Goal: Task Accomplishment & Management: Use online tool/utility

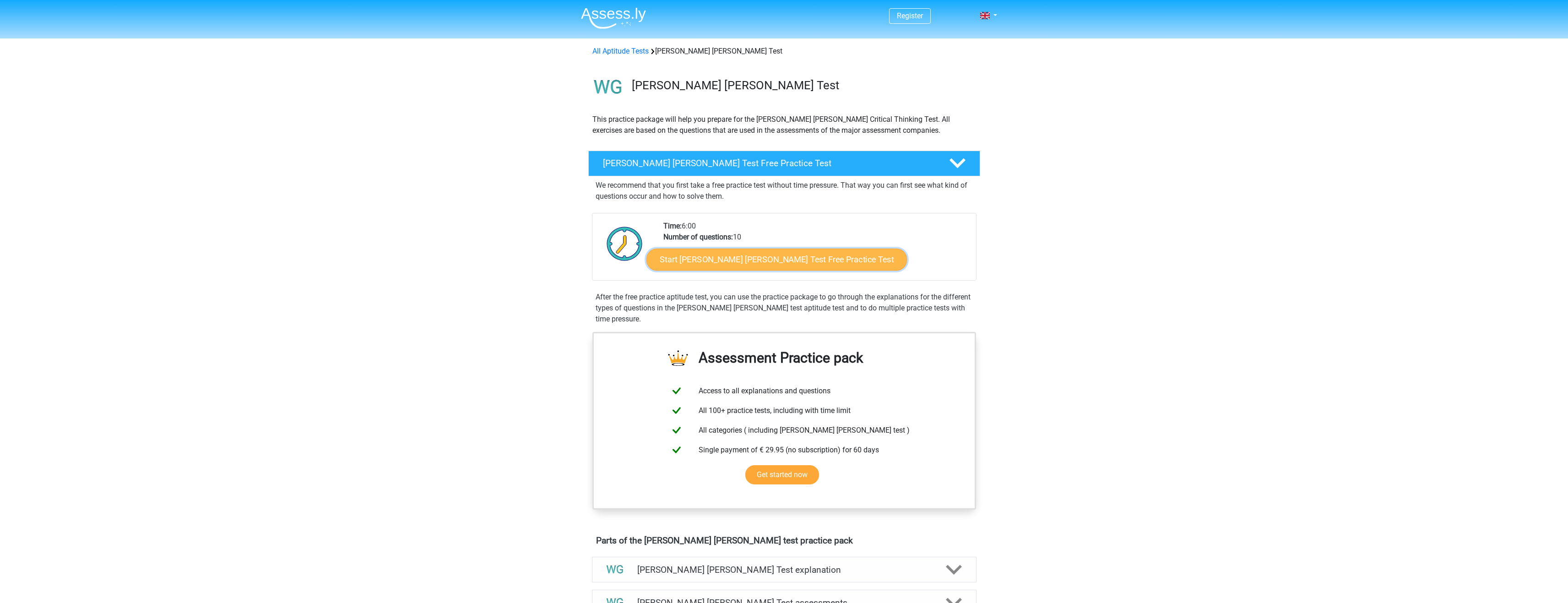
click at [688, 259] on link "Start Watson Glaser Test Free Practice Test" at bounding box center [776, 259] width 260 height 22
click at [751, 263] on link "Start Watson Glaser Test Free Practice Test" at bounding box center [776, 259] width 260 height 22
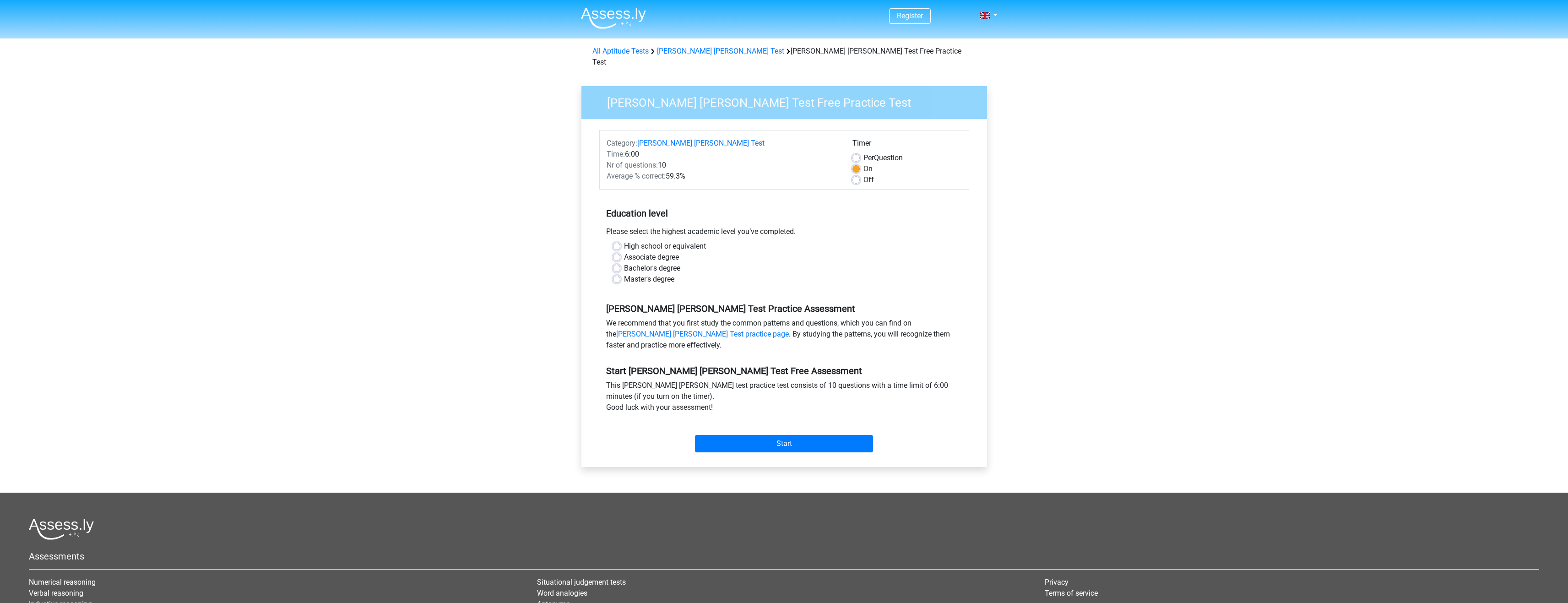
click at [624, 240] on label "High school or equivalent" at bounding box center [664, 246] width 82 height 11
click at [619, 240] on input "High school or equivalent" at bounding box center [616, 245] width 8 height 9
radio input "true"
click at [783, 438] on input "Start" at bounding box center [783, 444] width 178 height 17
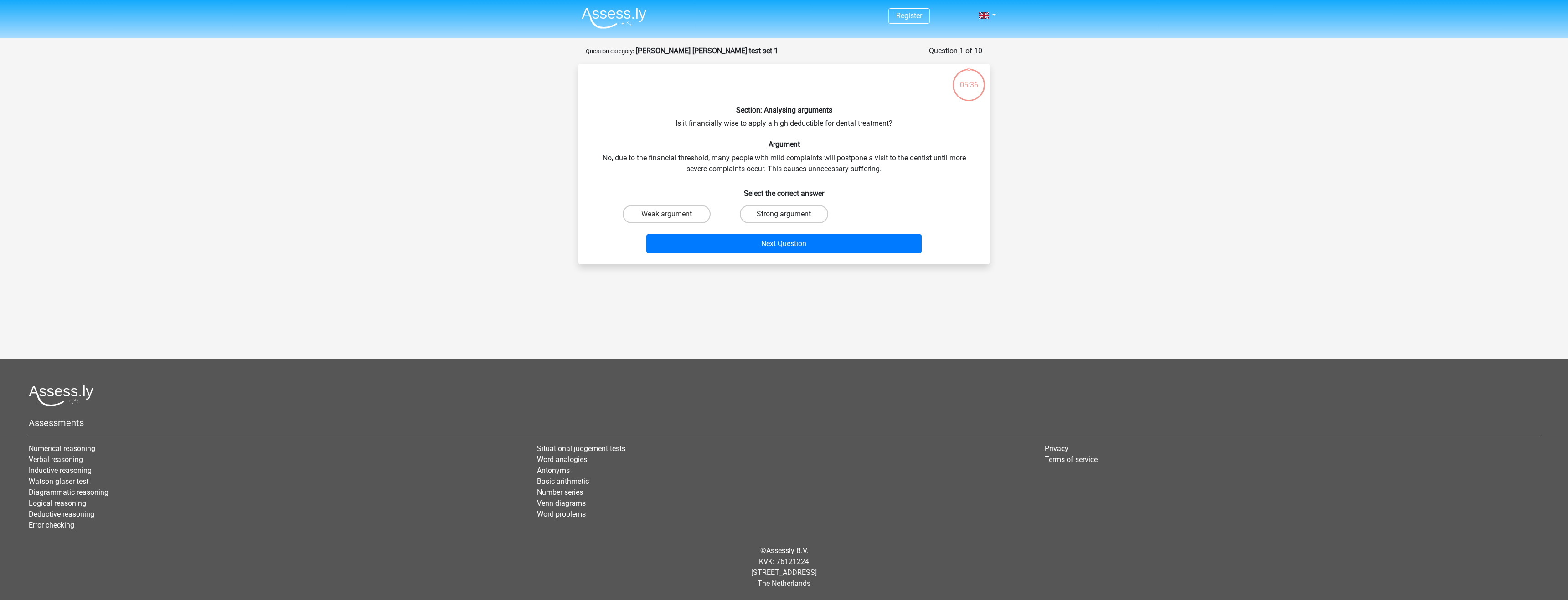
click at [750, 216] on label "Strong argument" at bounding box center [783, 213] width 88 height 18
click at [784, 216] on input "Strong argument" at bounding box center [787, 217] width 6 height 6
radio input "true"
click at [743, 237] on button "Next Question" at bounding box center [783, 243] width 275 height 19
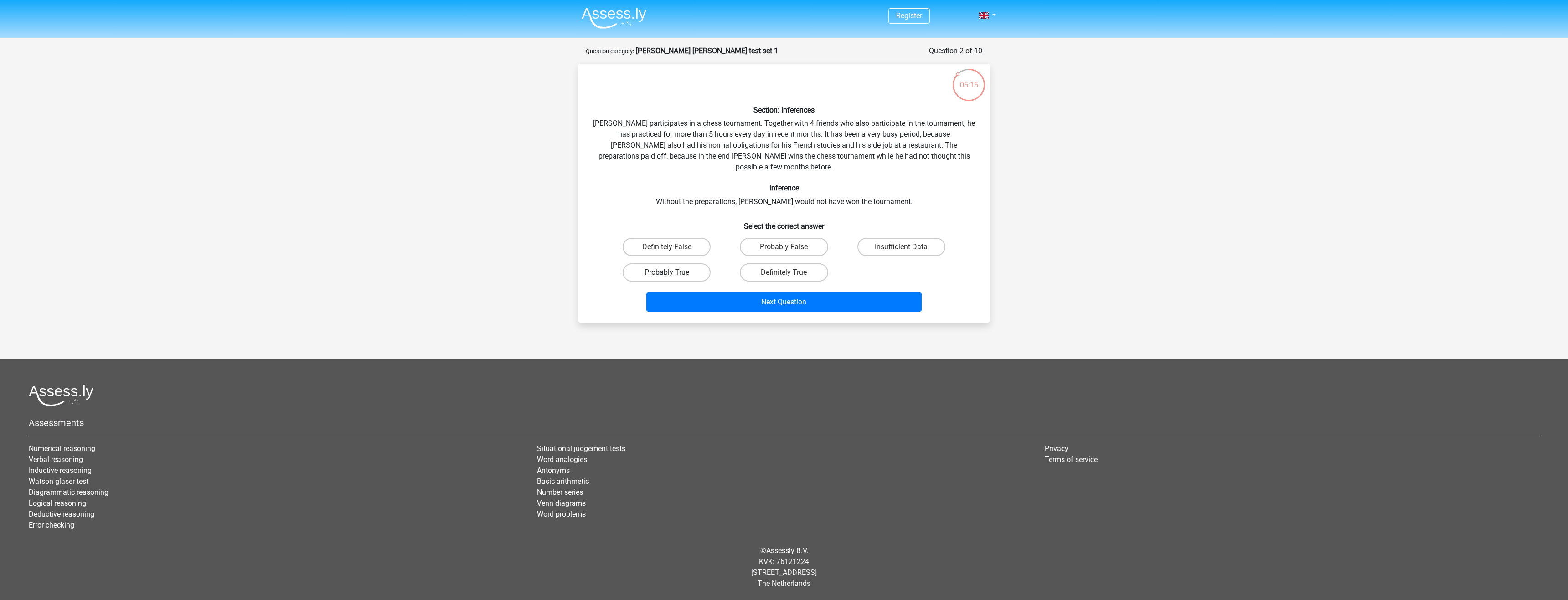
click at [703, 263] on label "Probably True" at bounding box center [666, 272] width 88 height 18
click at [672, 273] on input "Probably True" at bounding box center [669, 275] width 6 height 6
radio input "true"
click at [727, 292] on button "Next Question" at bounding box center [783, 302] width 275 height 19
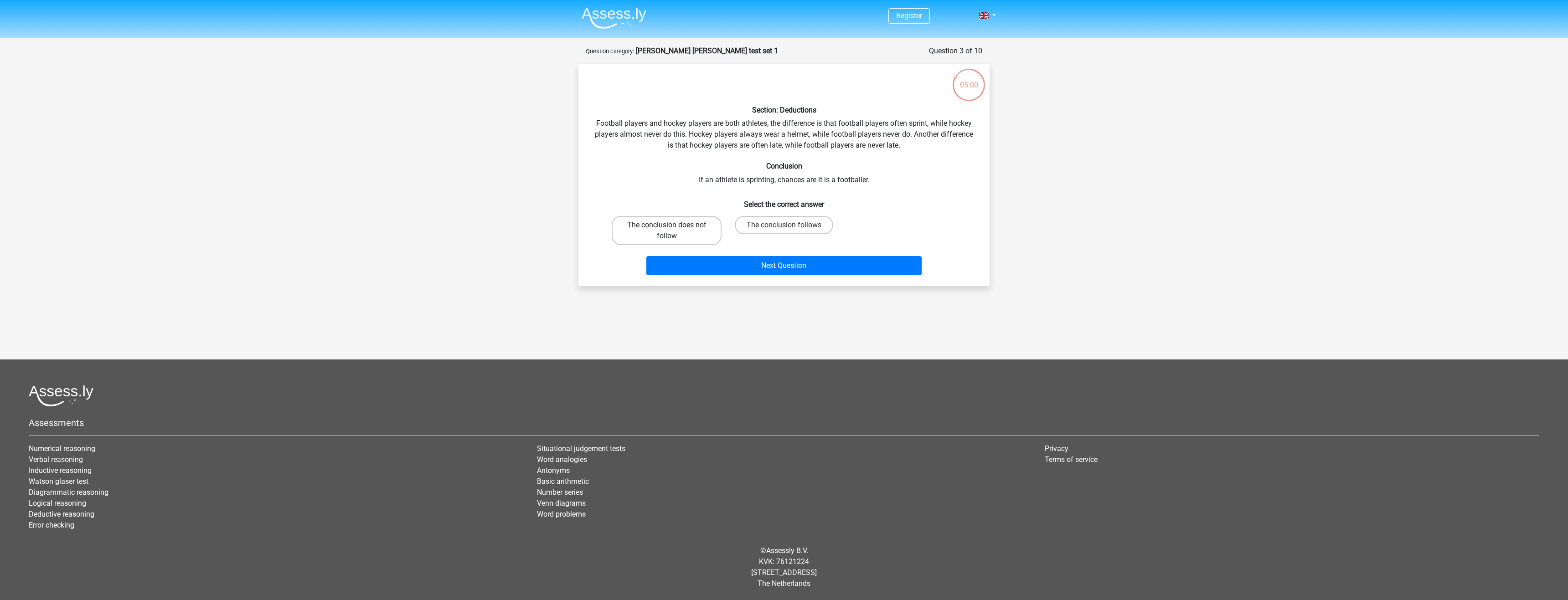
click at [666, 234] on label "The conclusion does not follow" at bounding box center [666, 231] width 110 height 29
click at [666, 231] on input "The conclusion does not follow" at bounding box center [669, 227] width 6 height 6
radio input "true"
click at [684, 264] on button "Next Question" at bounding box center [783, 266] width 275 height 19
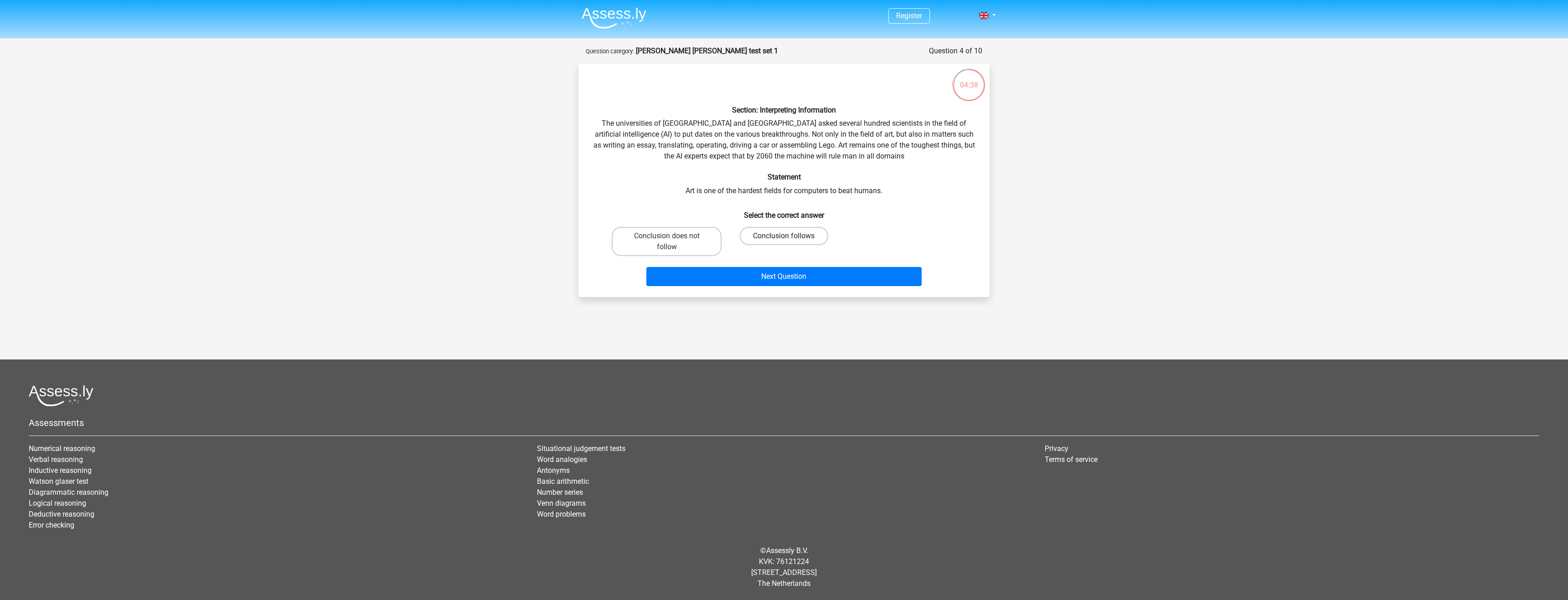
click at [760, 235] on label "Conclusion follows" at bounding box center [783, 236] width 88 height 18
click at [784, 236] on input "Conclusion follows" at bounding box center [787, 238] width 6 height 6
radio input "true"
click at [763, 279] on button "Next Question" at bounding box center [783, 276] width 275 height 19
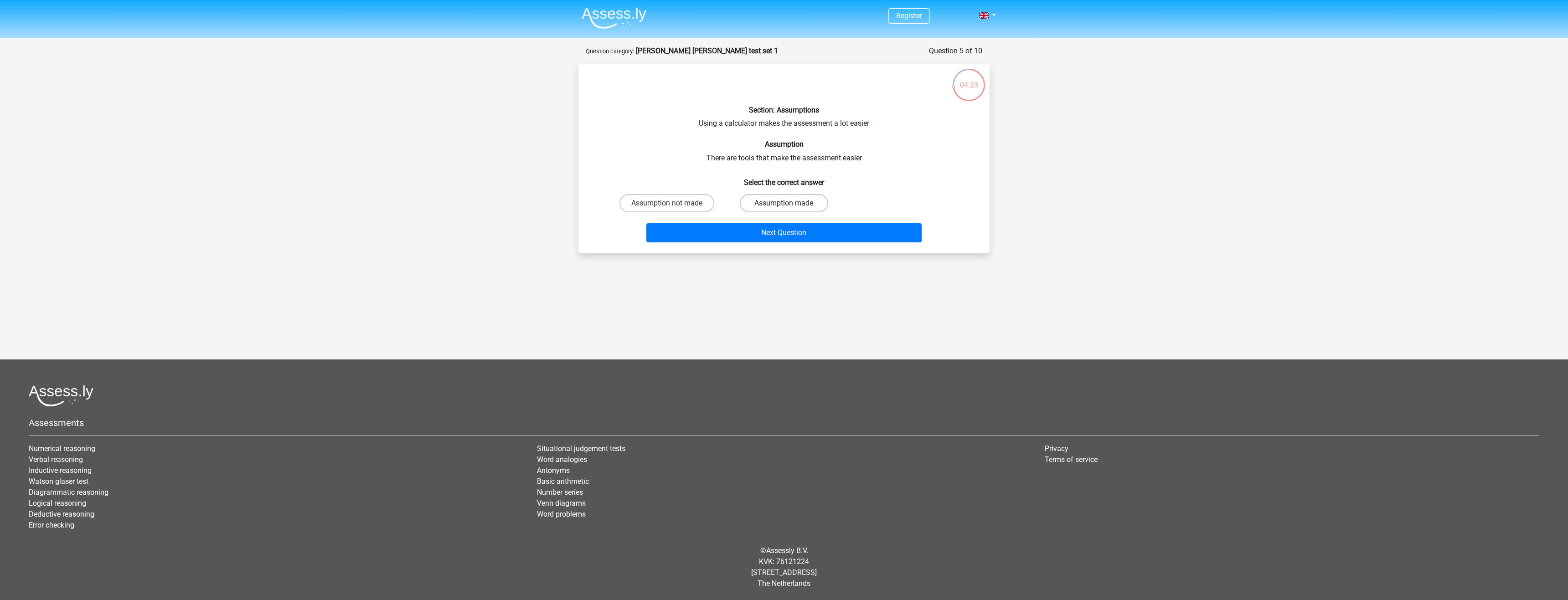
click at [807, 199] on label "Assumption made" at bounding box center [783, 202] width 88 height 18
click at [790, 203] on input "Assumption made" at bounding box center [787, 206] width 6 height 6
radio input "true"
click at [715, 238] on button "Next Question" at bounding box center [783, 232] width 275 height 19
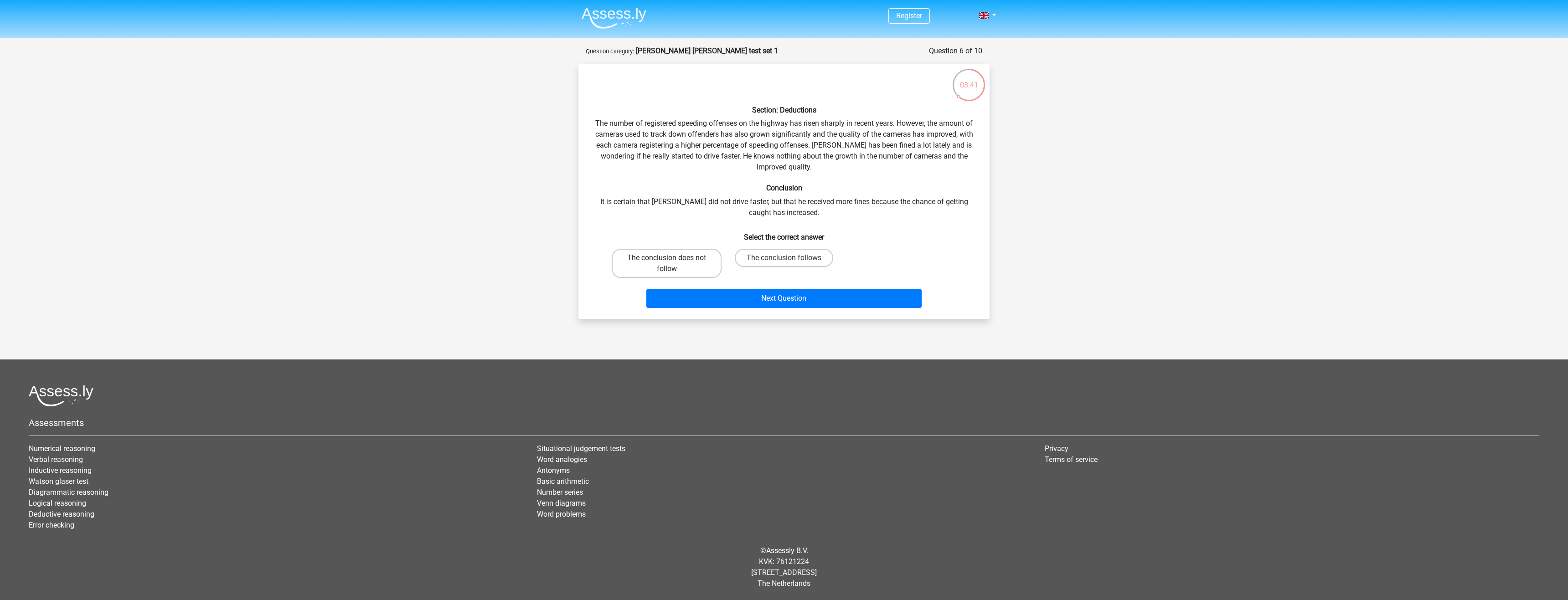
click at [692, 264] on label "The conclusion does not follow" at bounding box center [666, 263] width 110 height 29
click at [672, 264] on input "The conclusion does not follow" at bounding box center [669, 261] width 6 height 6
radio input "true"
click at [733, 297] on button "Next Question" at bounding box center [783, 298] width 275 height 19
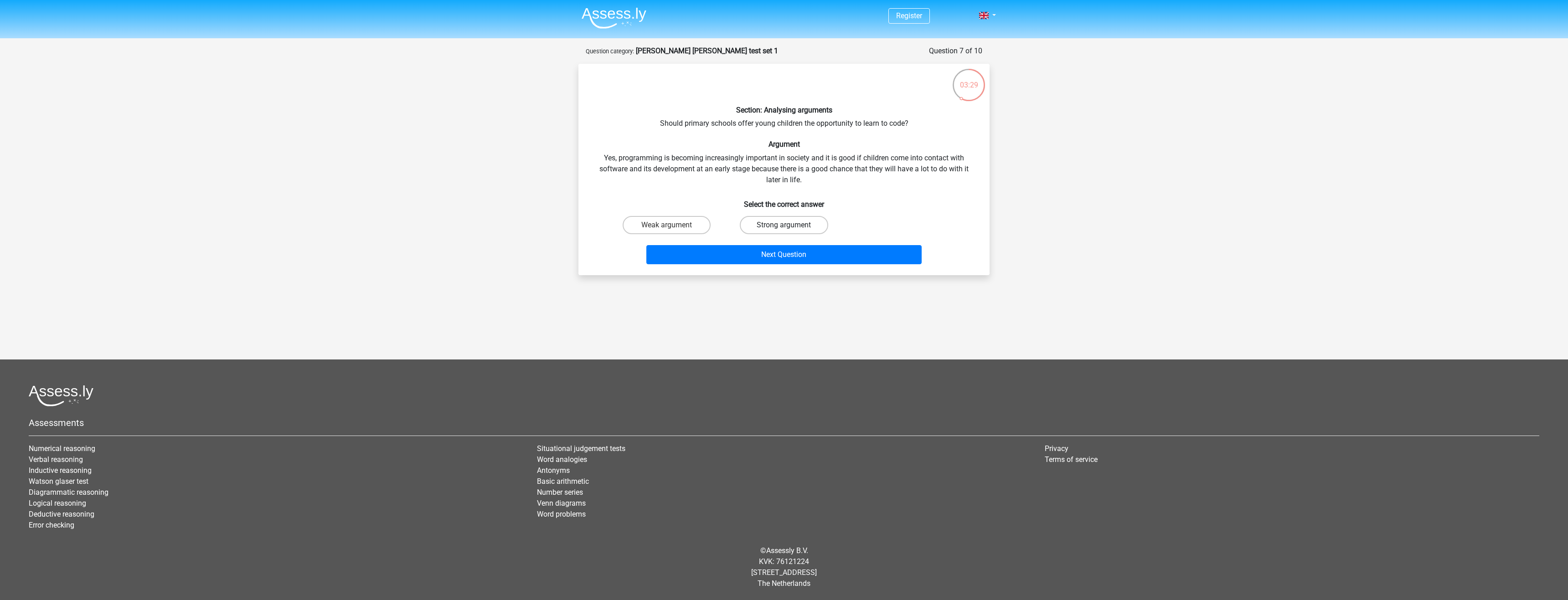
click at [747, 228] on label "Strong argument" at bounding box center [783, 225] width 88 height 18
click at [784, 228] on input "Strong argument" at bounding box center [787, 227] width 6 height 6
radio input "true"
click at [751, 251] on button "Next Question" at bounding box center [783, 255] width 275 height 19
click at [781, 218] on label "Strong argument" at bounding box center [783, 225] width 88 height 18
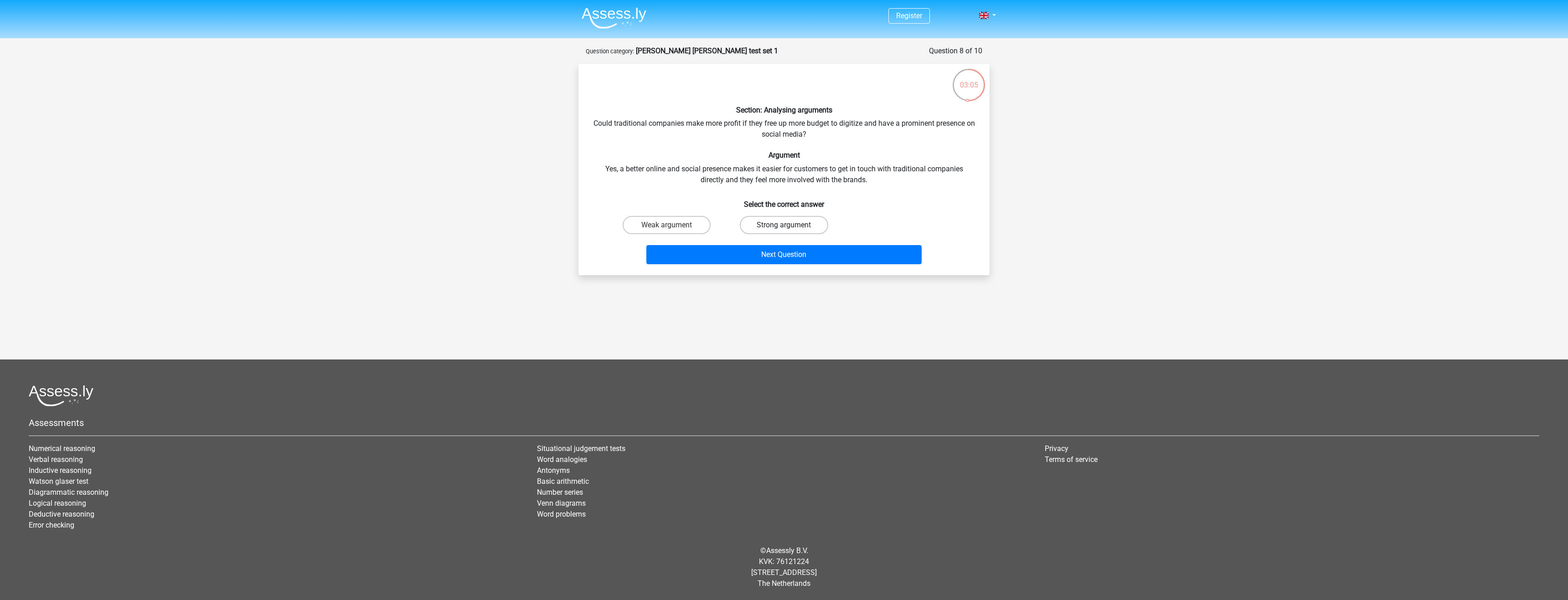
click at [784, 225] on input "Strong argument" at bounding box center [787, 227] width 6 height 6
radio input "true"
click at [784, 249] on button "Next Question" at bounding box center [783, 255] width 275 height 19
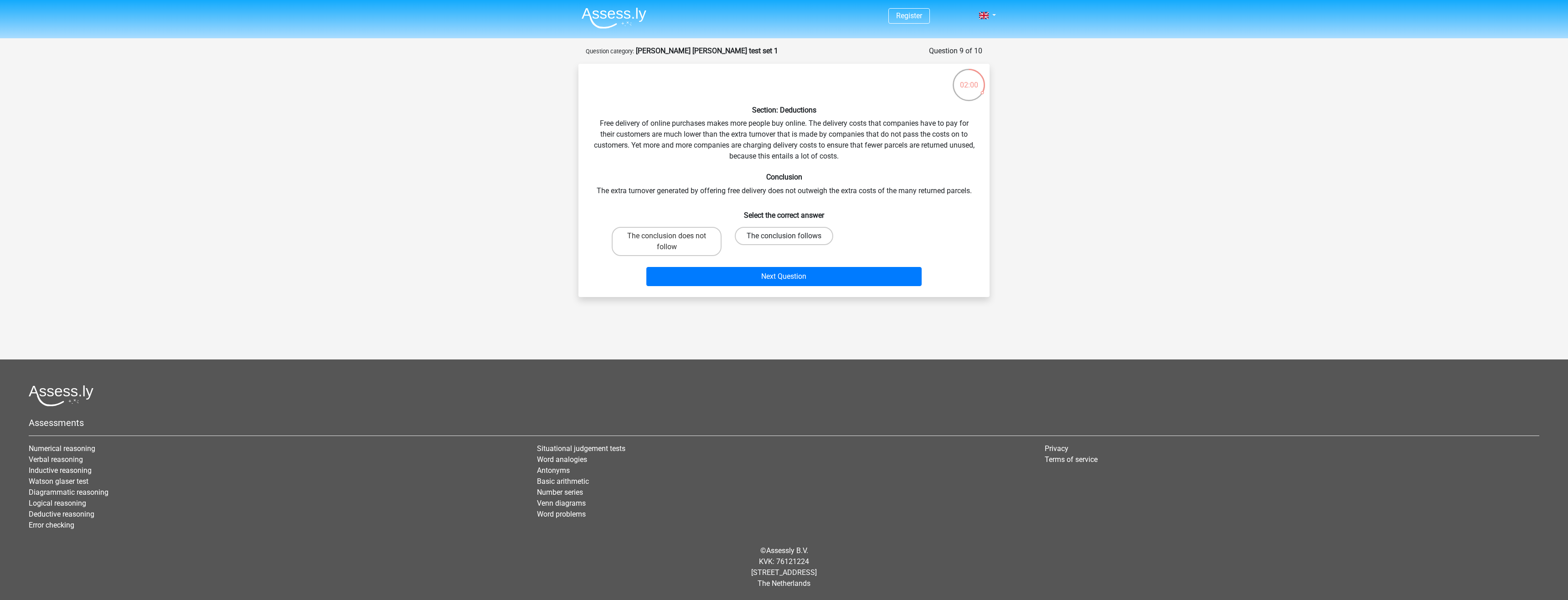
click at [804, 237] on label "The conclusion follows" at bounding box center [783, 236] width 99 height 18
click at [790, 237] on input "The conclusion follows" at bounding box center [787, 238] width 6 height 6
radio input "true"
click at [800, 275] on button "Next Question" at bounding box center [783, 276] width 275 height 19
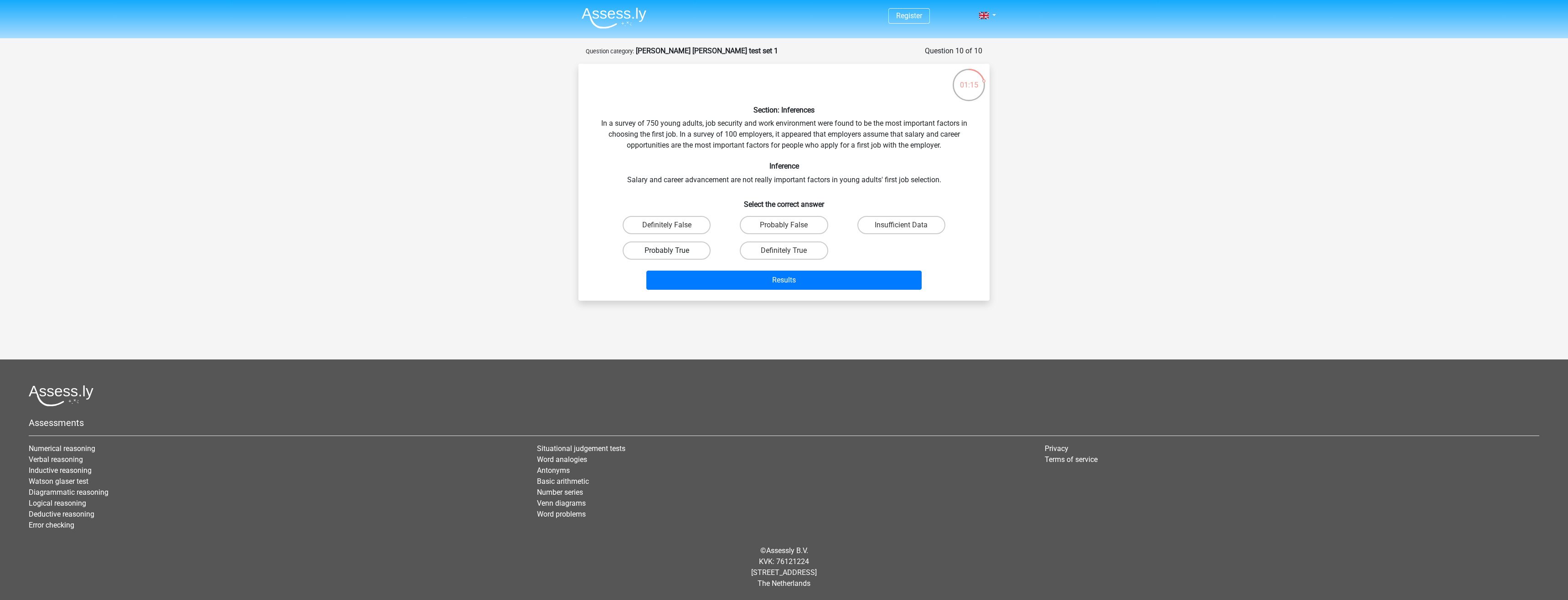
click at [678, 255] on label "Probably True" at bounding box center [666, 250] width 88 height 18
click at [672, 255] on input "Probably True" at bounding box center [669, 253] width 6 height 6
radio input "true"
click at [703, 272] on button "Results" at bounding box center [783, 280] width 275 height 19
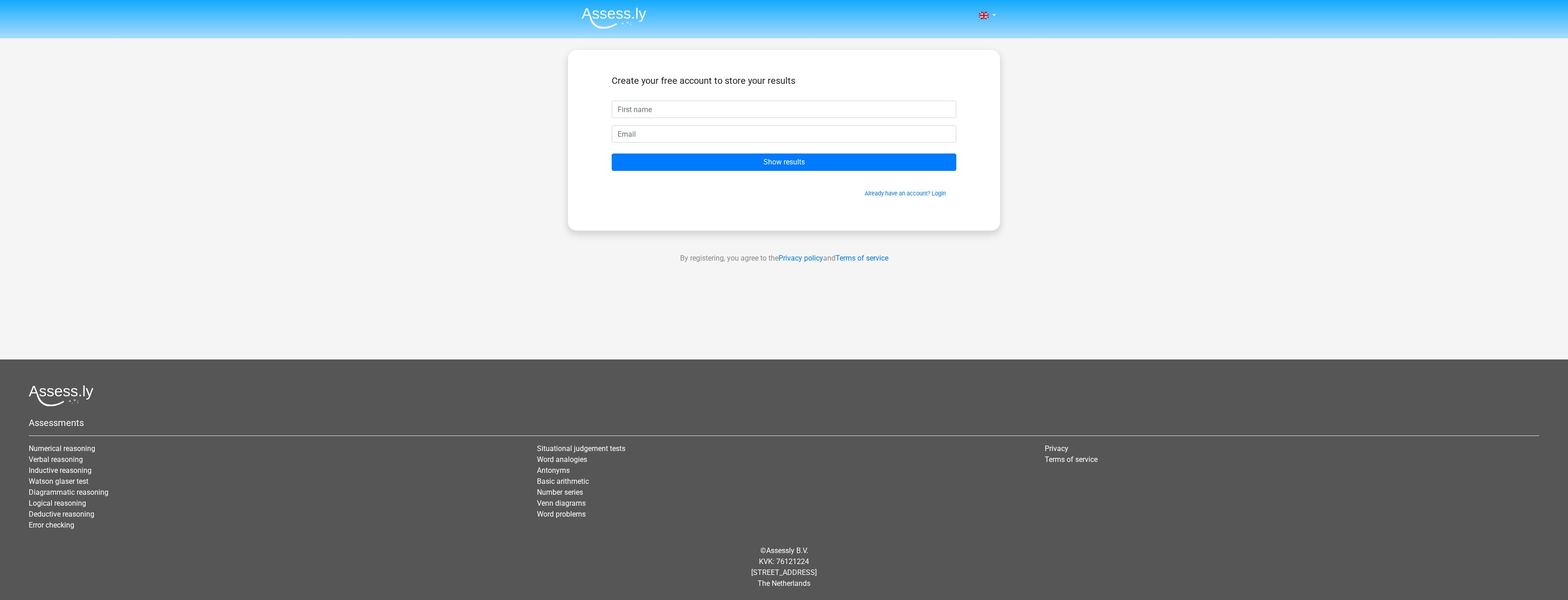
click at [657, 110] on input "text" at bounding box center [784, 109] width 345 height 17
type input "BB"
click at [721, 133] on input "email" at bounding box center [784, 134] width 345 height 17
type input "taevonjolley@icloud.com"
click at [708, 159] on input "Show results" at bounding box center [784, 162] width 345 height 17
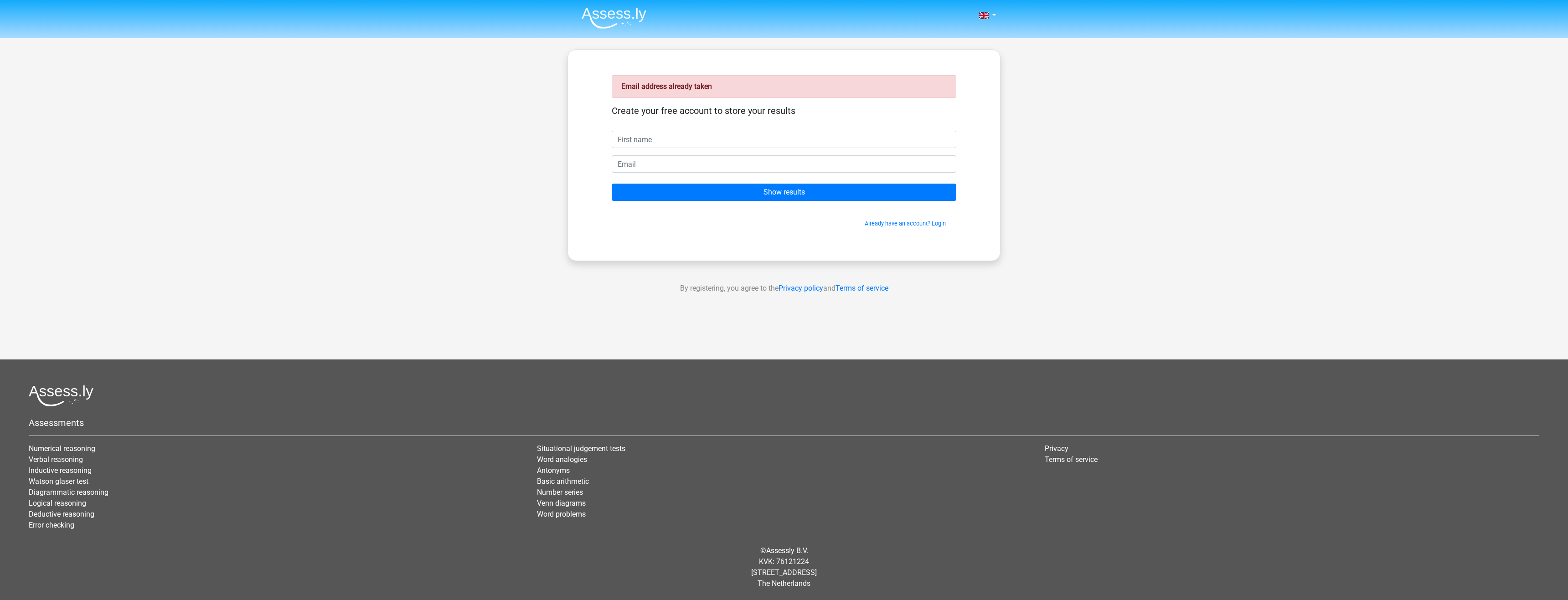
click at [681, 142] on input "text" at bounding box center [784, 139] width 345 height 17
click at [813, 163] on input "email" at bounding box center [784, 164] width 345 height 17
paste input "[EMAIL_ADDRESS][DOMAIN_NAME]"
type input "[EMAIL_ADDRESS][DOMAIN_NAME]"
click at [782, 139] on input "text" at bounding box center [784, 139] width 345 height 17
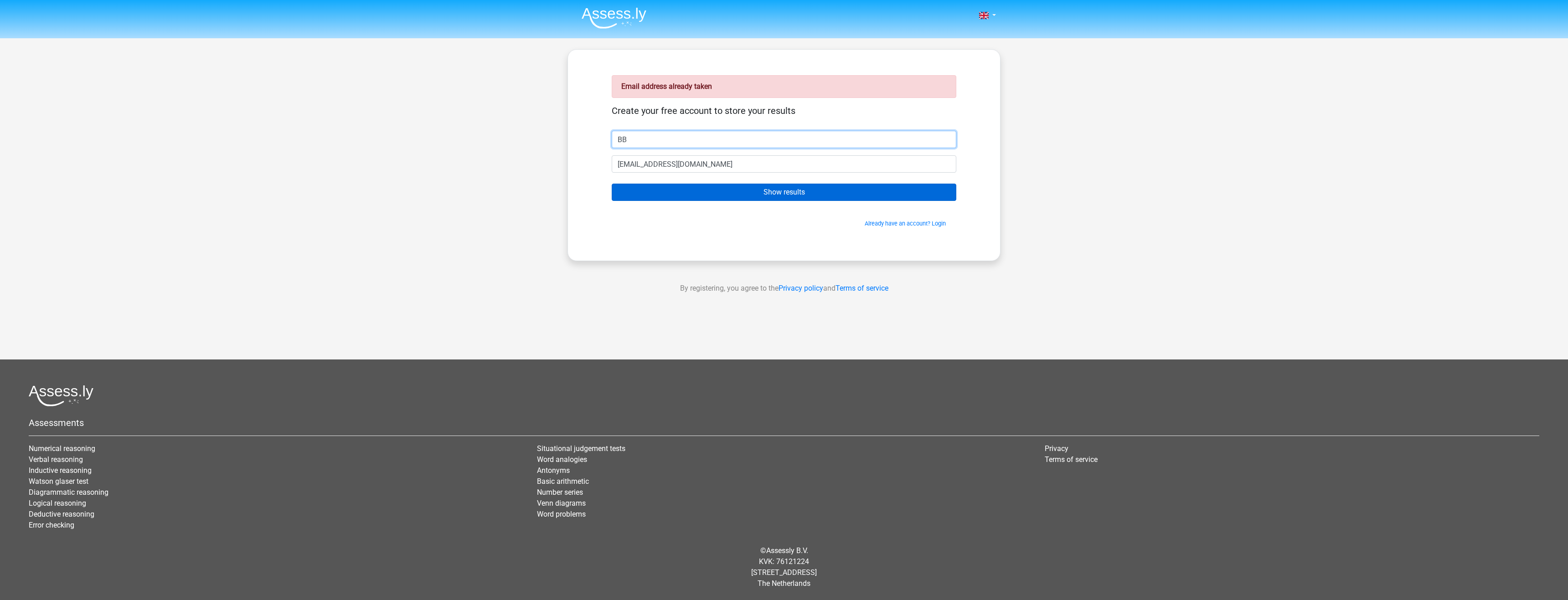
type input "BB"
click at [775, 189] on input "Show results" at bounding box center [784, 192] width 345 height 17
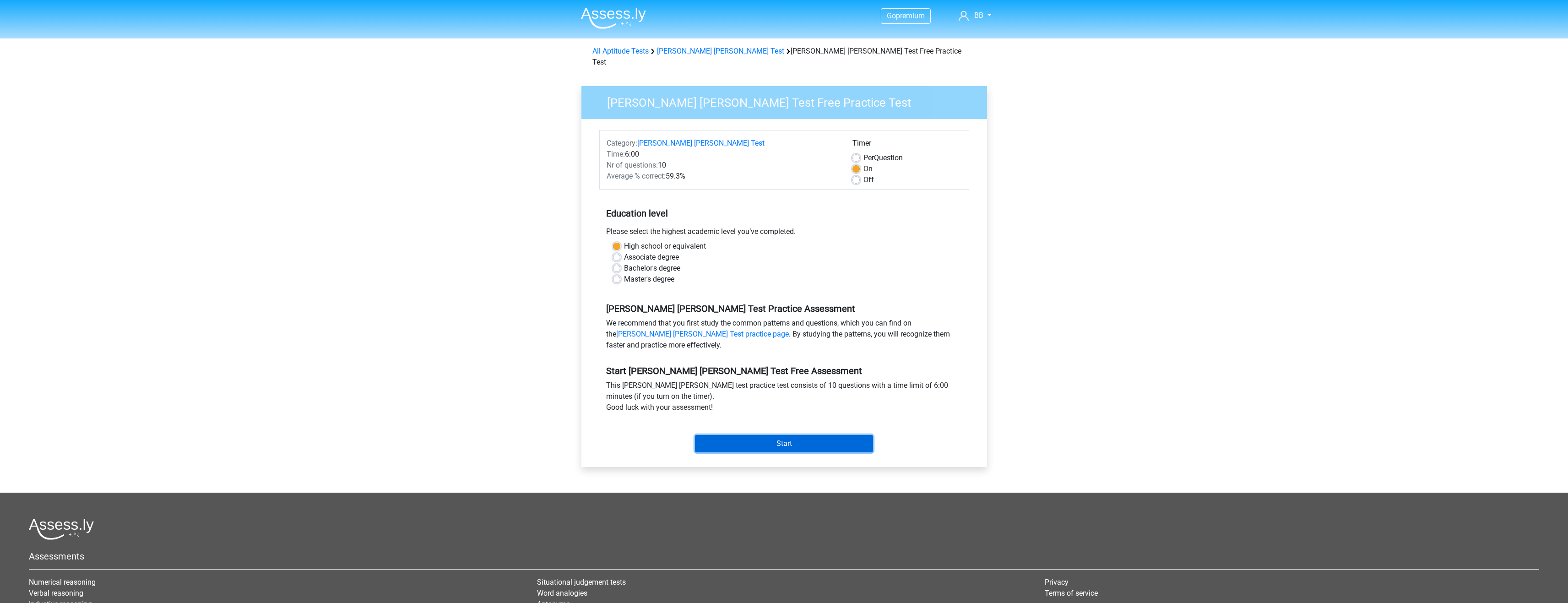
click at [806, 437] on input "Start" at bounding box center [783, 444] width 178 height 17
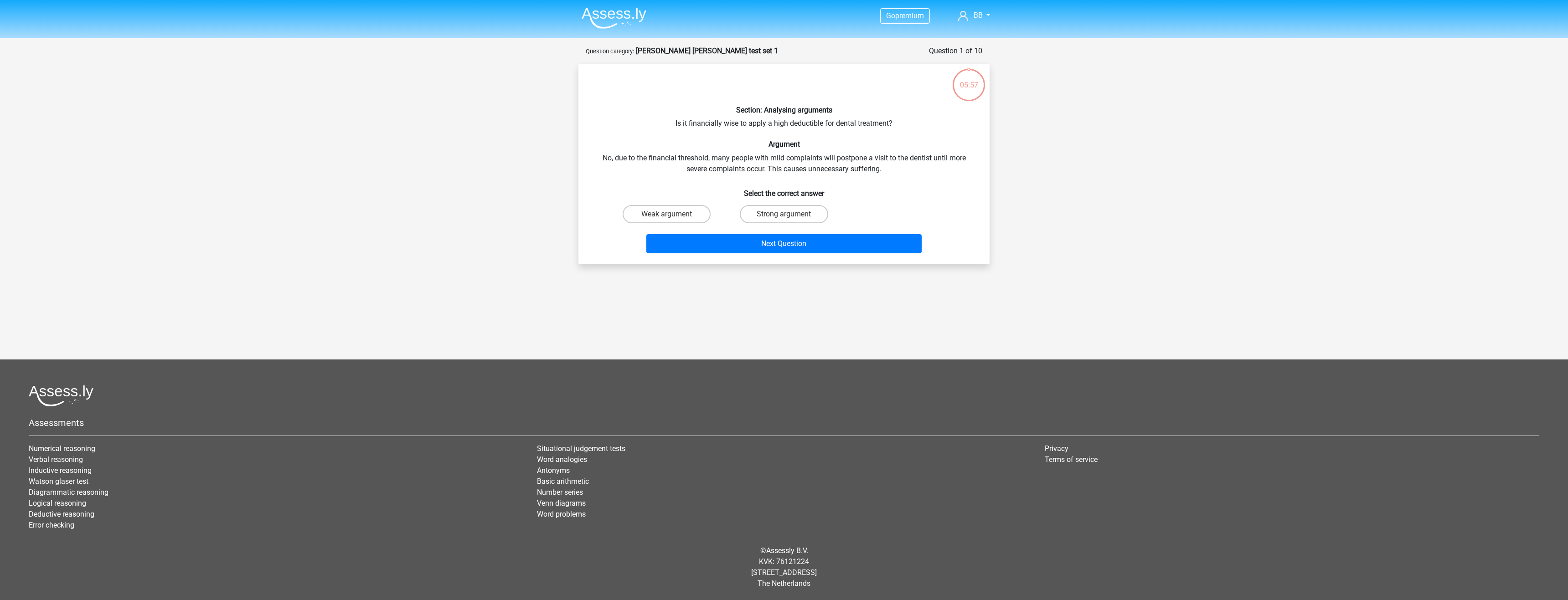
click at [672, 216] on input "Weak argument" at bounding box center [669, 217] width 6 height 6
radio input "true"
click at [709, 236] on button "Next Question" at bounding box center [783, 243] width 275 height 19
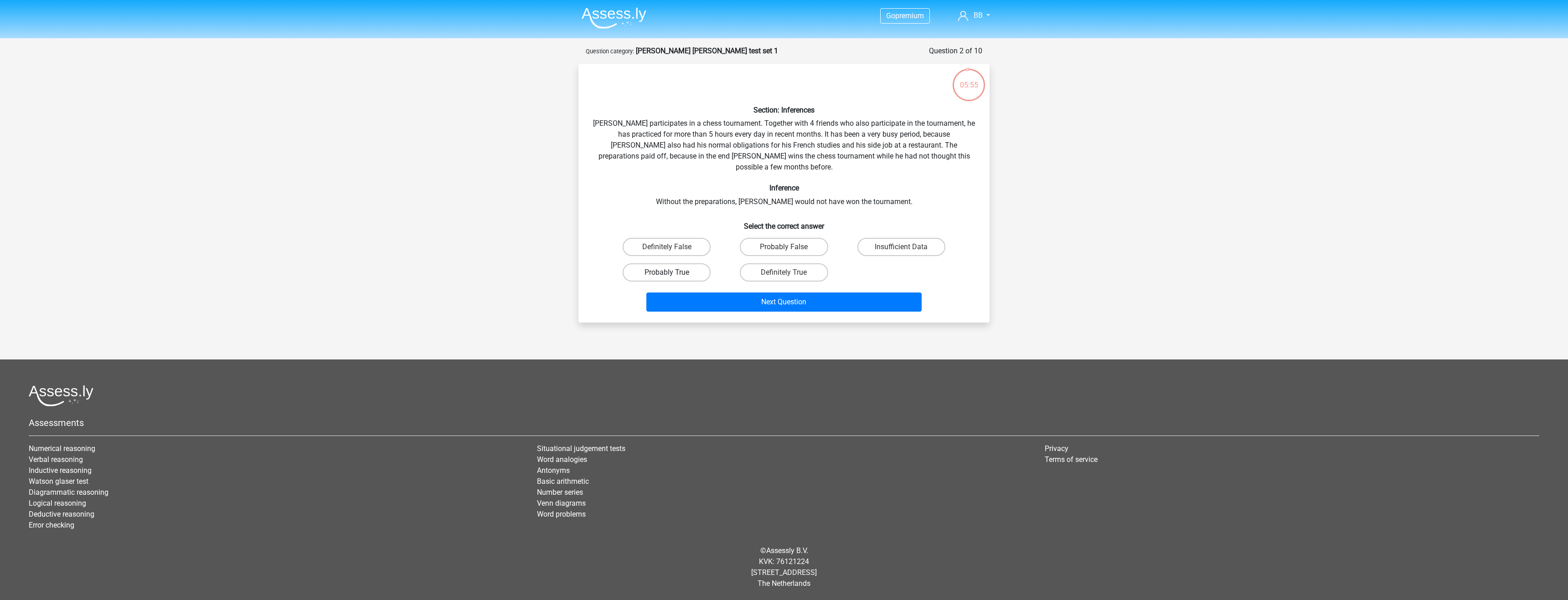
click at [682, 263] on label "Probably True" at bounding box center [666, 272] width 88 height 18
click at [672, 273] on input "Probably True" at bounding box center [669, 275] width 6 height 6
radio input "true"
click at [705, 292] on button "Next Question" at bounding box center [783, 302] width 275 height 19
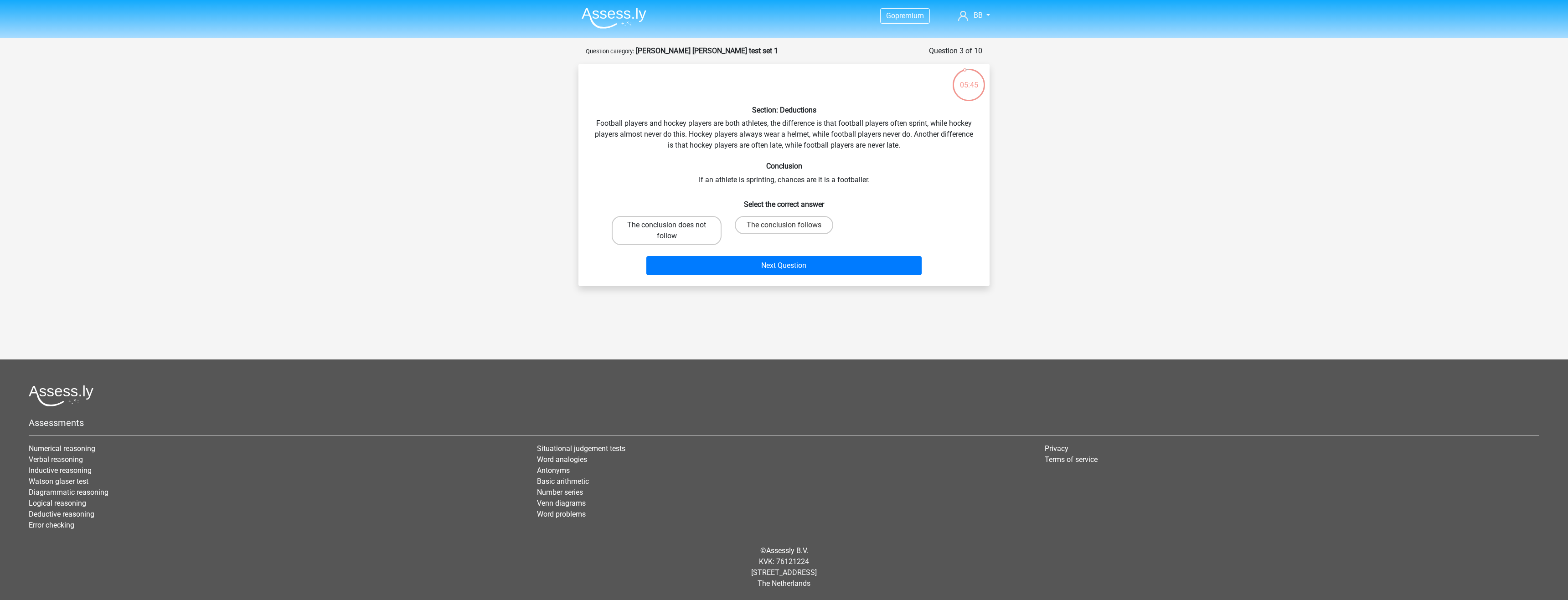
click at [700, 233] on label "The conclusion does not follow" at bounding box center [666, 231] width 110 height 29
click at [672, 231] on input "The conclusion does not follow" at bounding box center [669, 227] width 6 height 6
radio input "true"
click at [712, 263] on button "Next Question" at bounding box center [783, 266] width 275 height 19
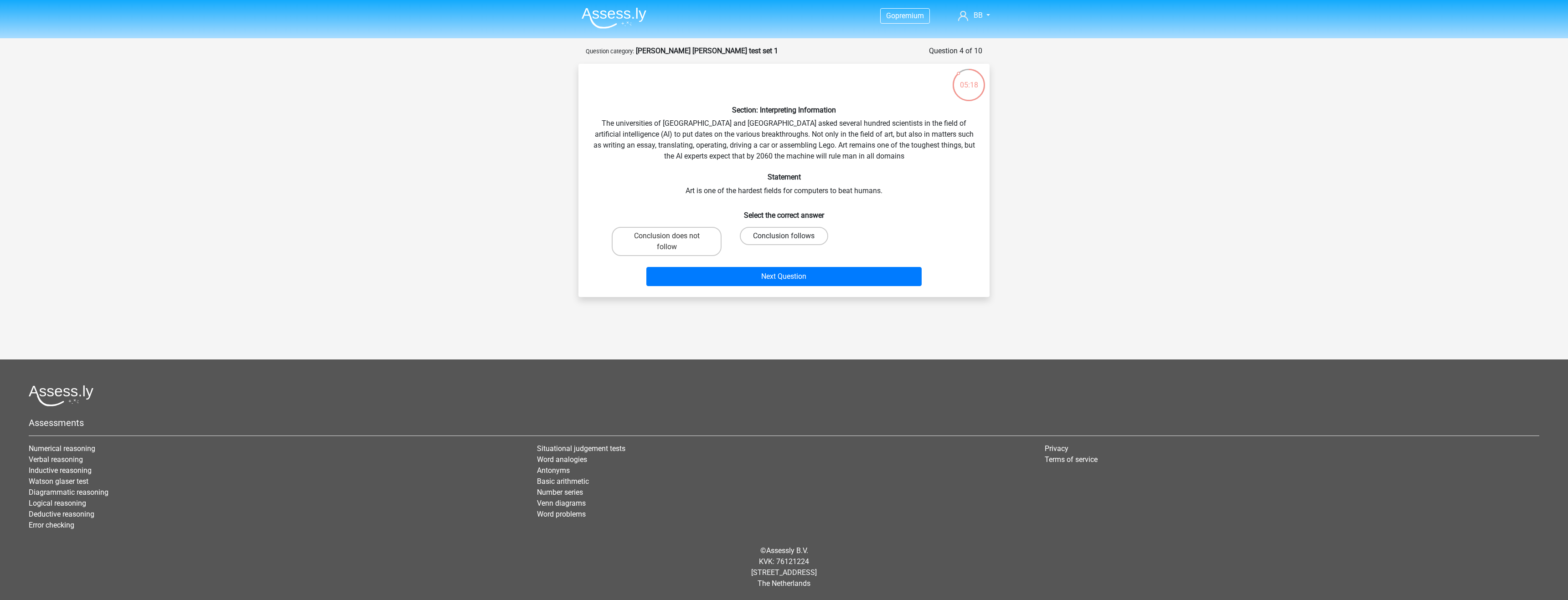
click at [756, 241] on label "Conclusion follows" at bounding box center [783, 236] width 88 height 18
click at [784, 241] on input "Conclusion follows" at bounding box center [787, 238] width 6 height 6
radio input "true"
click at [757, 270] on button "Next Question" at bounding box center [783, 276] width 275 height 19
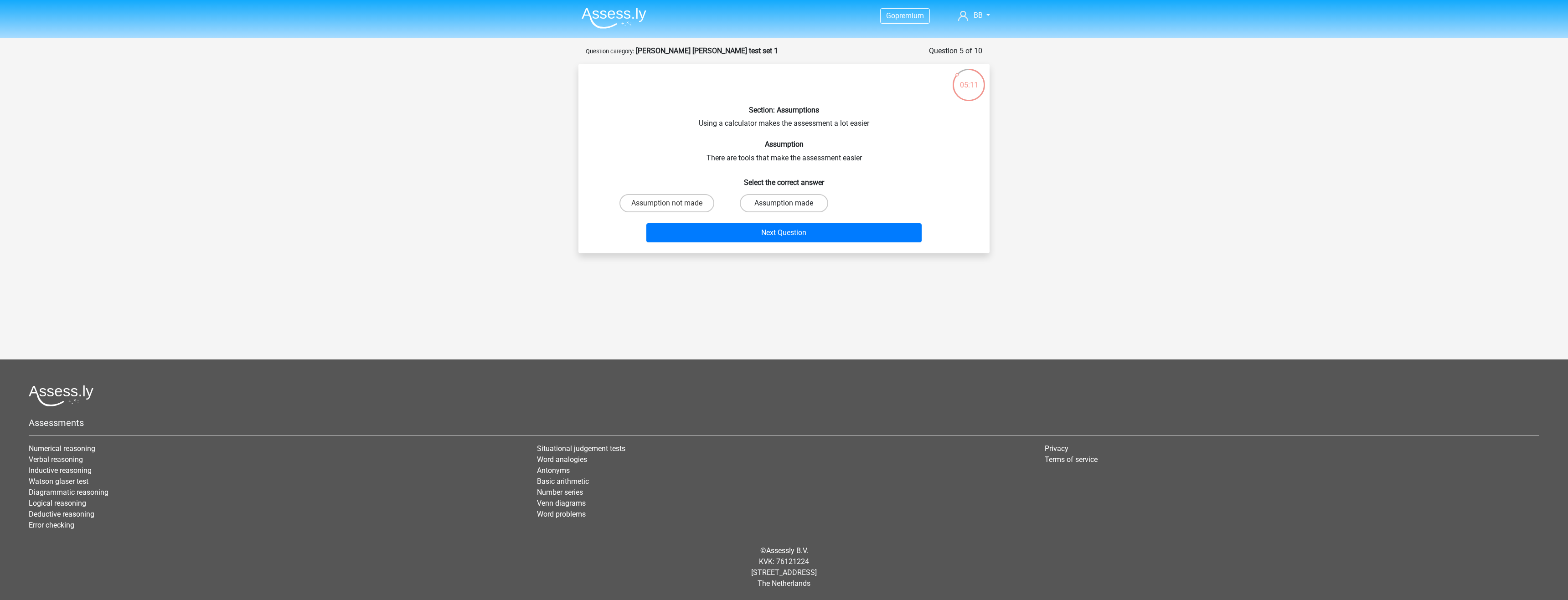
click at [757, 205] on label "Assumption made" at bounding box center [783, 202] width 88 height 18
click at [784, 205] on input "Assumption made" at bounding box center [787, 206] width 6 height 6
radio input "true"
click at [768, 235] on button "Next Question" at bounding box center [783, 232] width 275 height 19
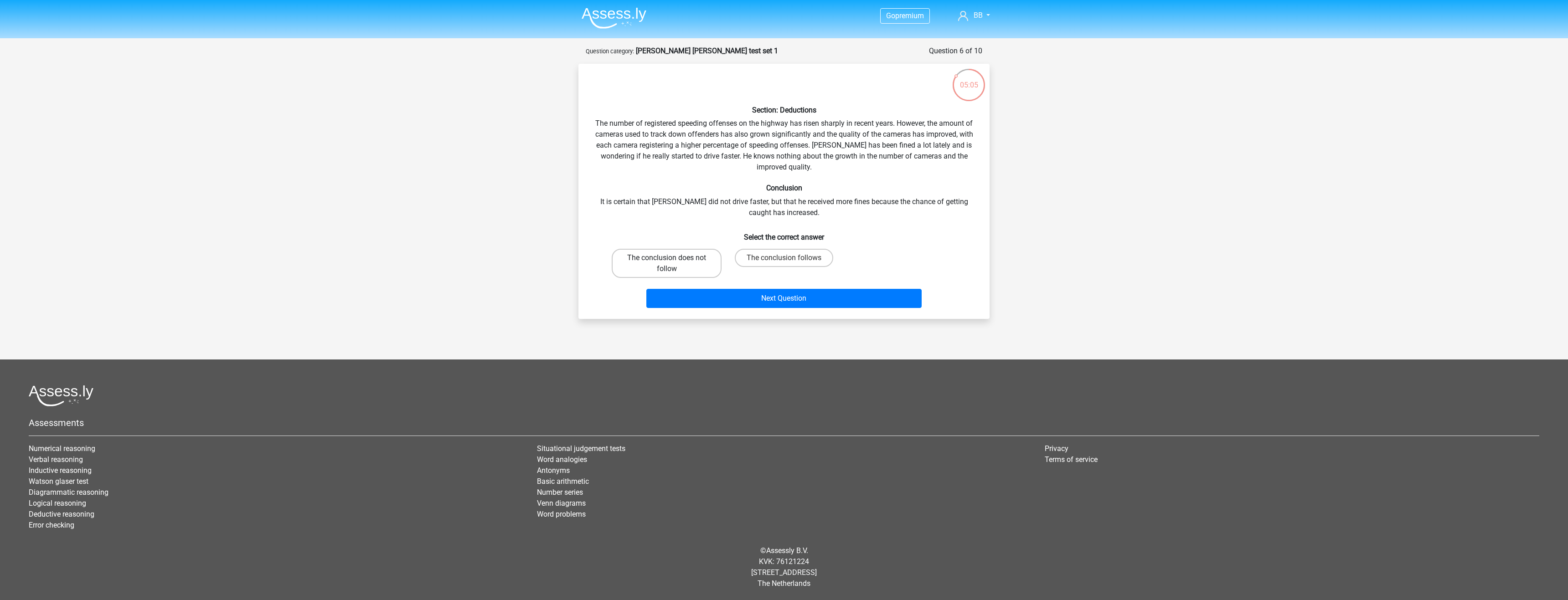
click at [711, 267] on label "The conclusion does not follow" at bounding box center [666, 263] width 110 height 29
click at [672, 264] on input "The conclusion does not follow" at bounding box center [669, 261] width 6 height 6
radio input "true"
click at [728, 296] on button "Next Question" at bounding box center [783, 298] width 275 height 19
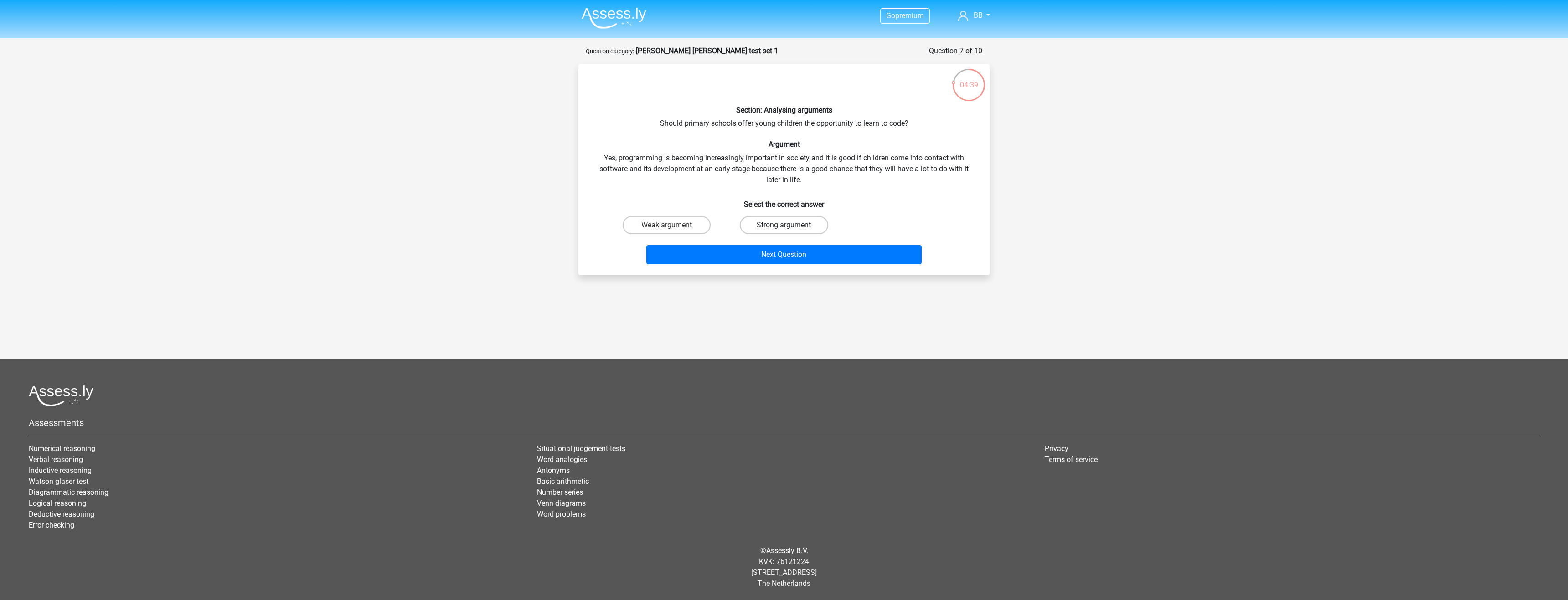
click at [776, 225] on label "Strong argument" at bounding box center [783, 225] width 88 height 18
click at [784, 225] on input "Strong argument" at bounding box center [787, 227] width 6 height 6
radio input "true"
click at [775, 255] on button "Next Question" at bounding box center [783, 255] width 275 height 19
click at [706, 225] on label "Weak argument" at bounding box center [666, 225] width 88 height 18
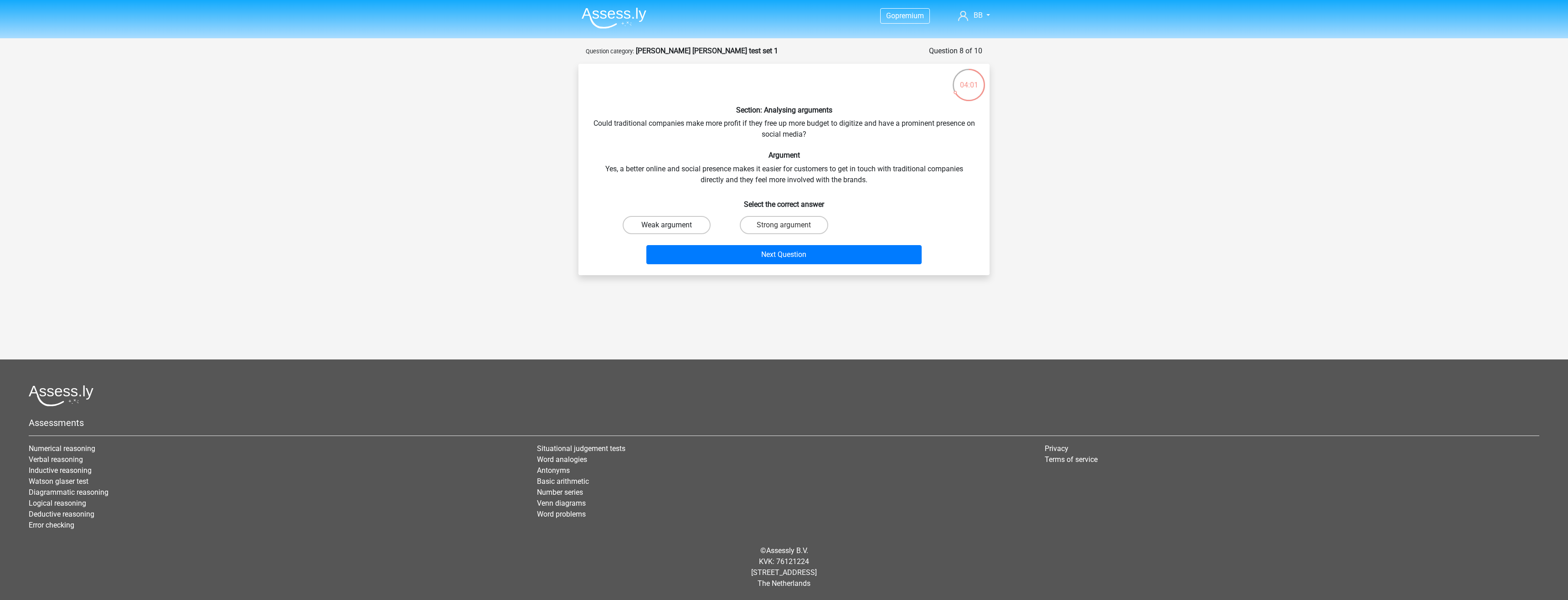
click at [672, 225] on input "Weak argument" at bounding box center [669, 227] width 6 height 6
radio input "true"
click at [732, 249] on button "Next Question" at bounding box center [783, 255] width 275 height 19
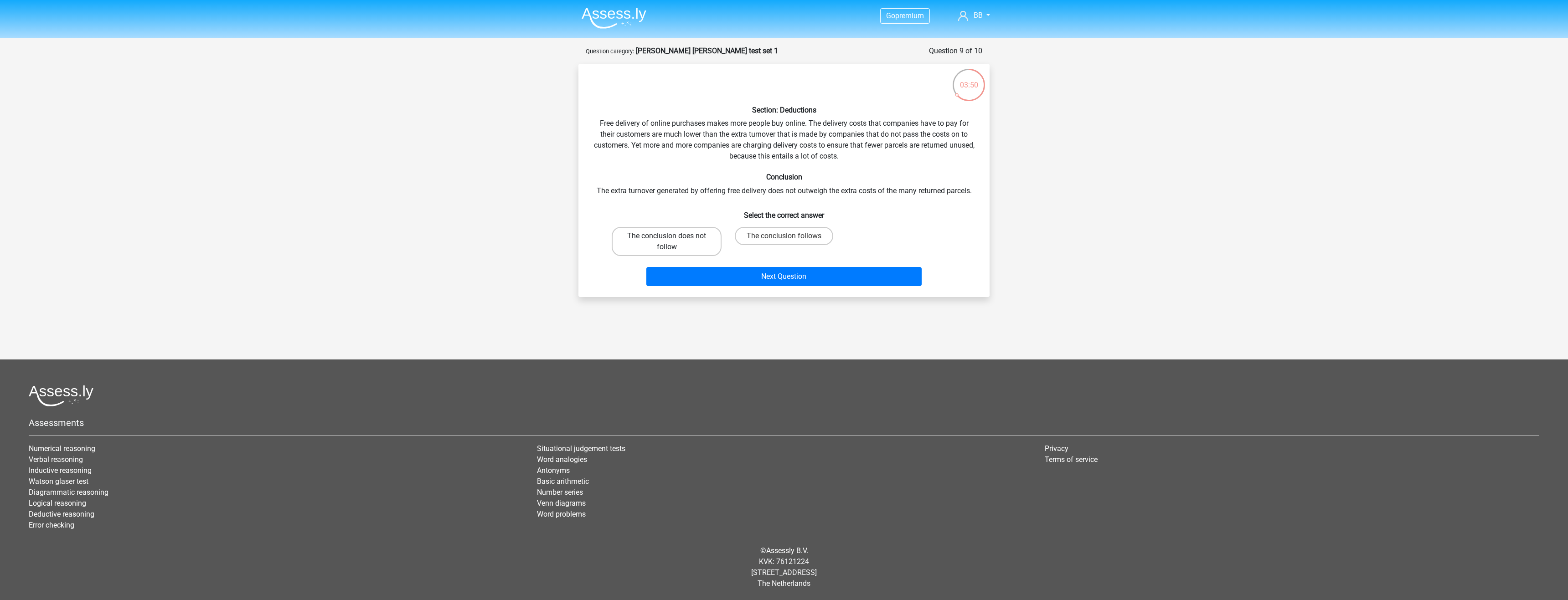
click at [709, 245] on label "The conclusion does not follow" at bounding box center [666, 242] width 110 height 29
click at [672, 242] on input "The conclusion does not follow" at bounding box center [669, 238] width 6 height 6
radio input "true"
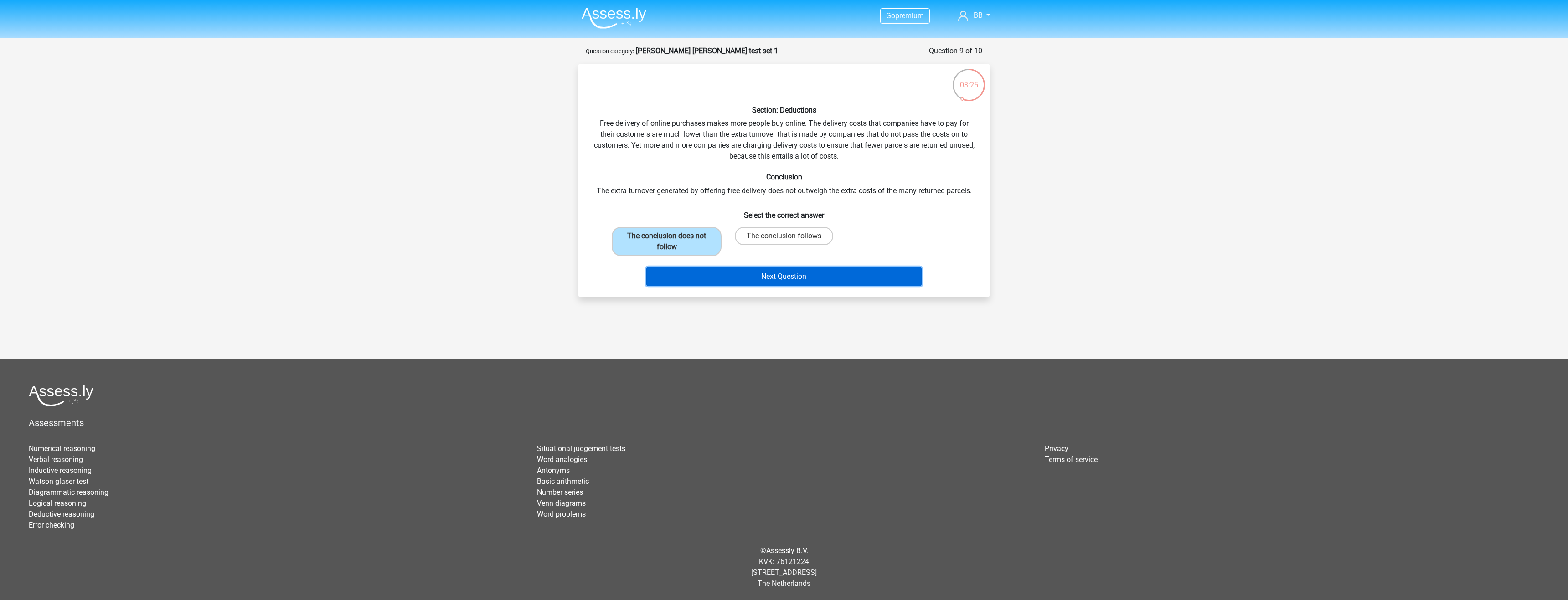
click at [721, 282] on button "Next Question" at bounding box center [783, 276] width 275 height 19
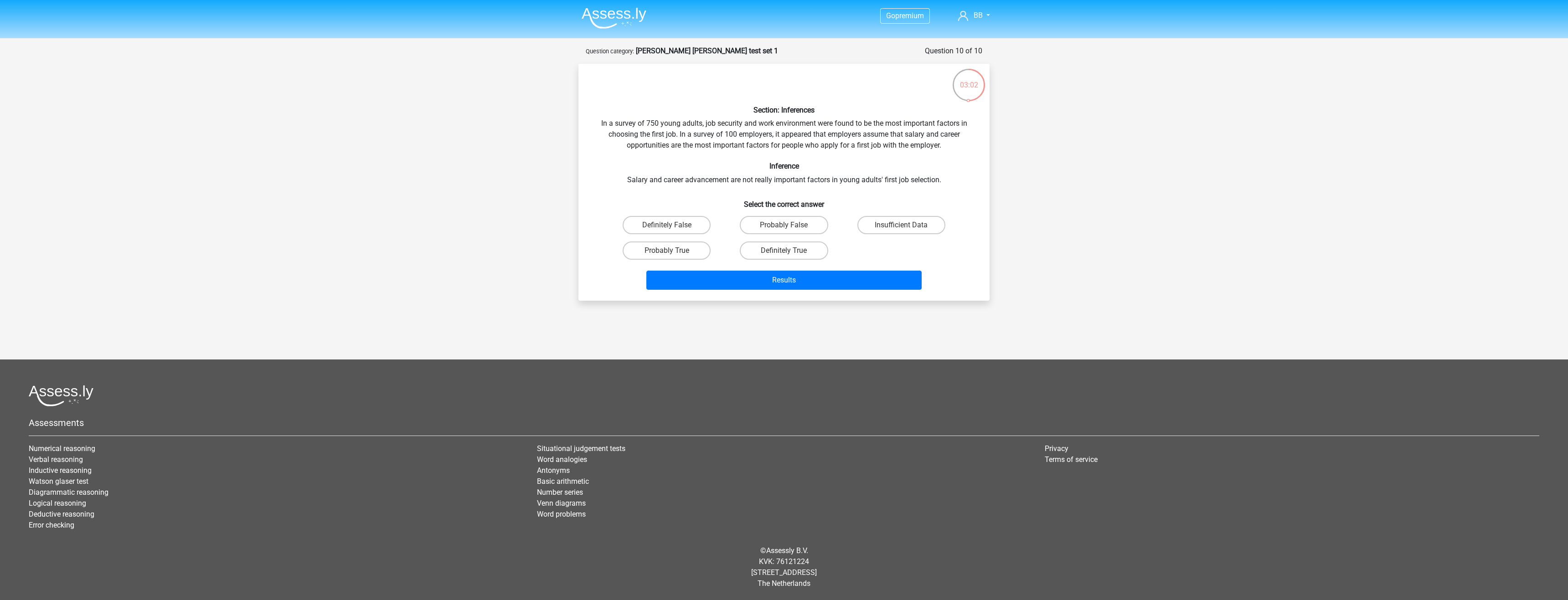
click at [788, 254] on input "Definitely True" at bounding box center [787, 253] width 6 height 6
radio input "true"
click at [753, 284] on button "Results" at bounding box center [783, 280] width 275 height 19
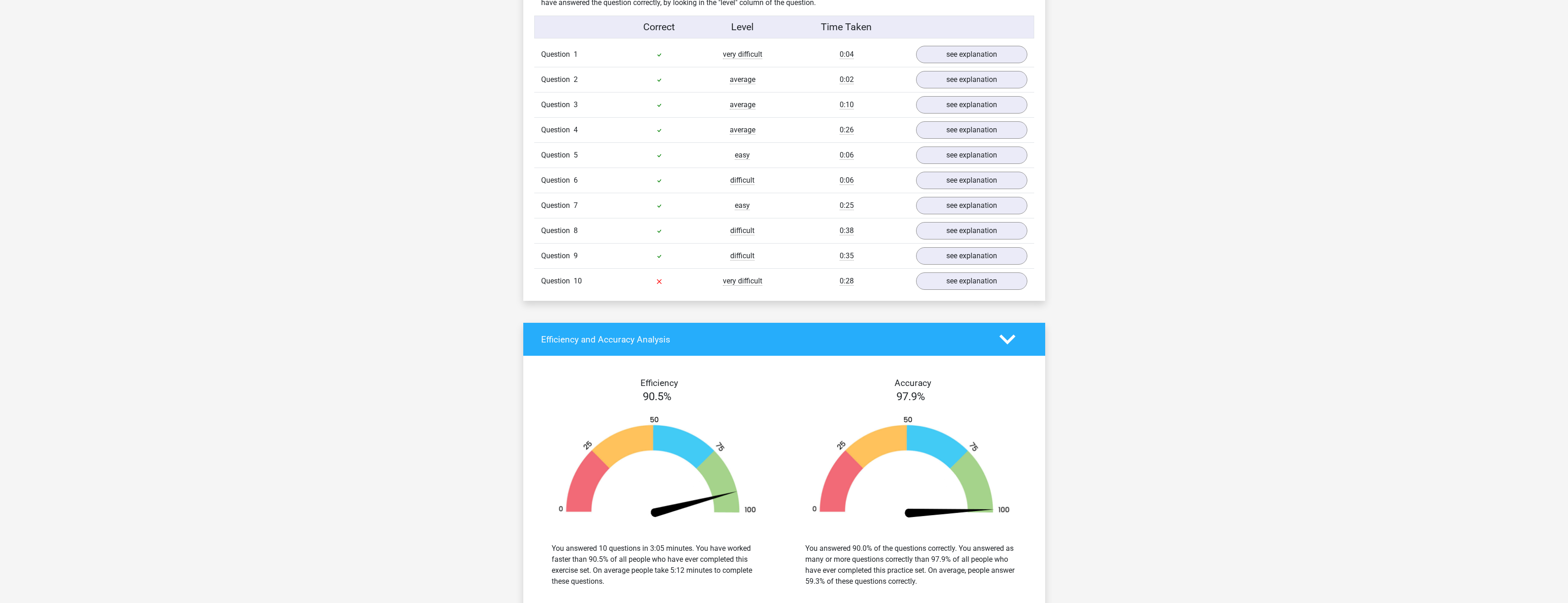
scroll to position [916, 0]
